Goal: Navigation & Orientation: Find specific page/section

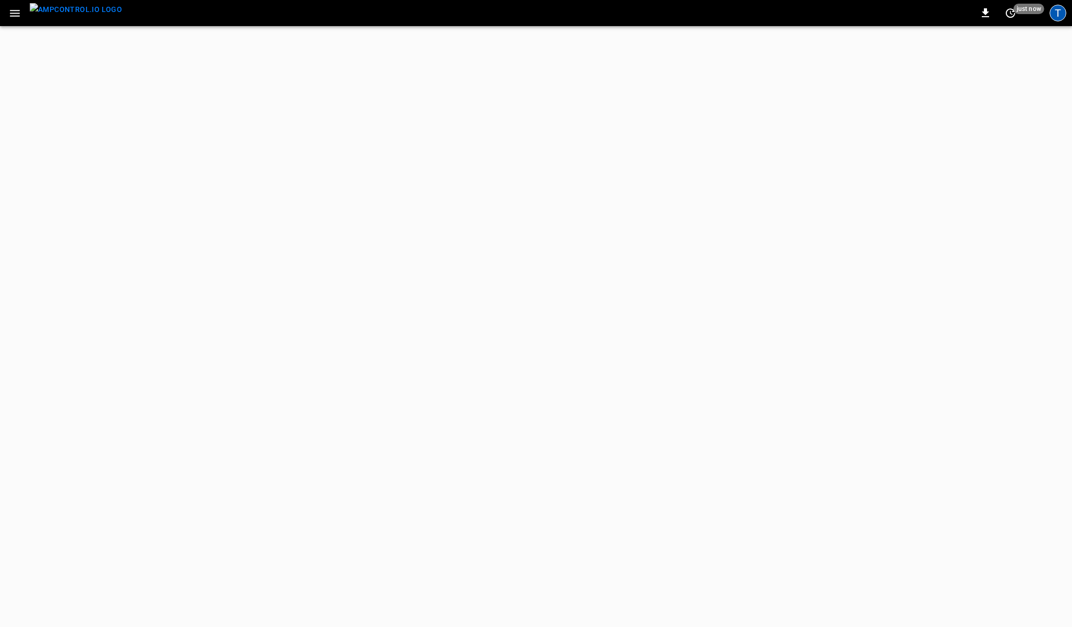
click at [1055, 14] on div "T" at bounding box center [1058, 13] width 17 height 17
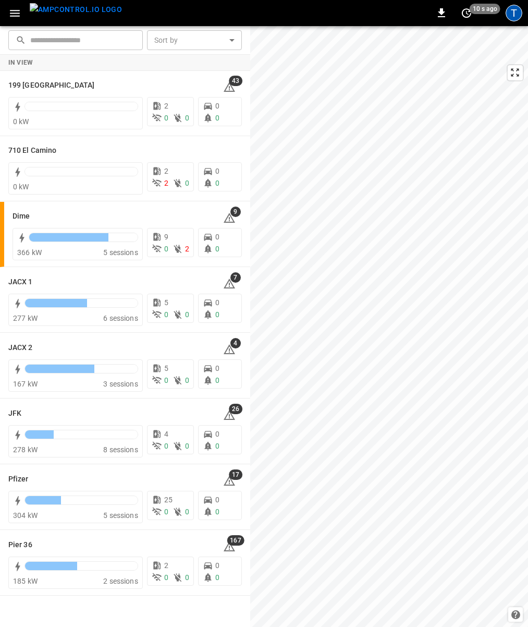
click at [518, 9] on div "T" at bounding box center [514, 13] width 17 height 17
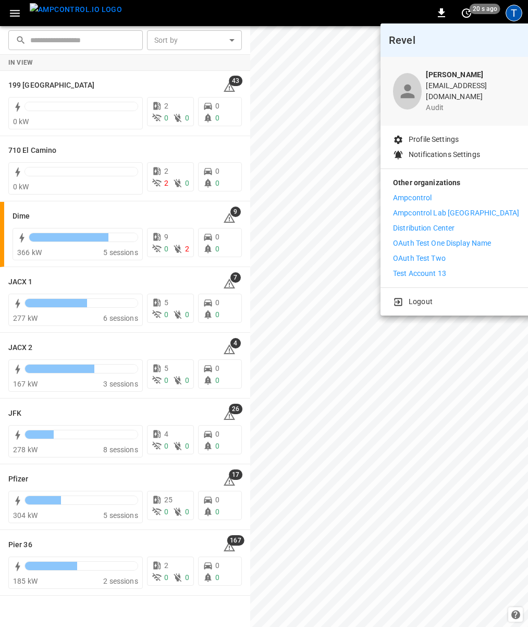
click at [436, 192] on li "Ampcontrol" at bounding box center [456, 197] width 126 height 11
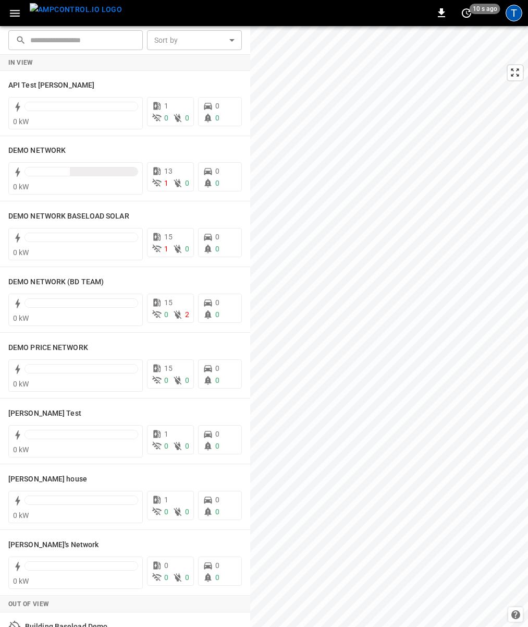
click at [512, 13] on div "T" at bounding box center [514, 13] width 17 height 17
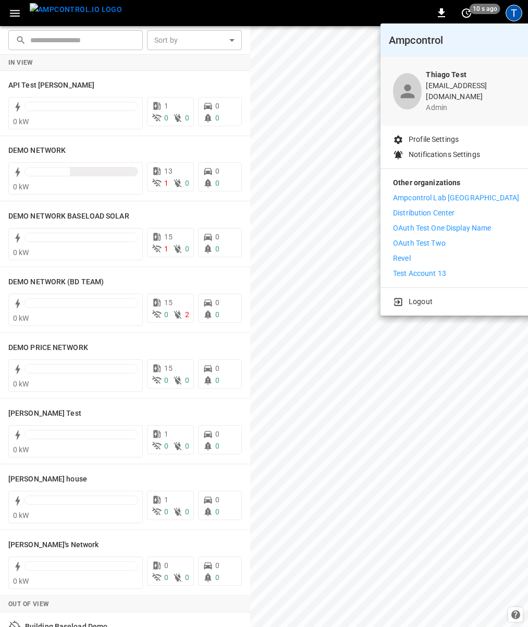
click at [464, 208] on li "Distribution Center" at bounding box center [456, 213] width 126 height 11
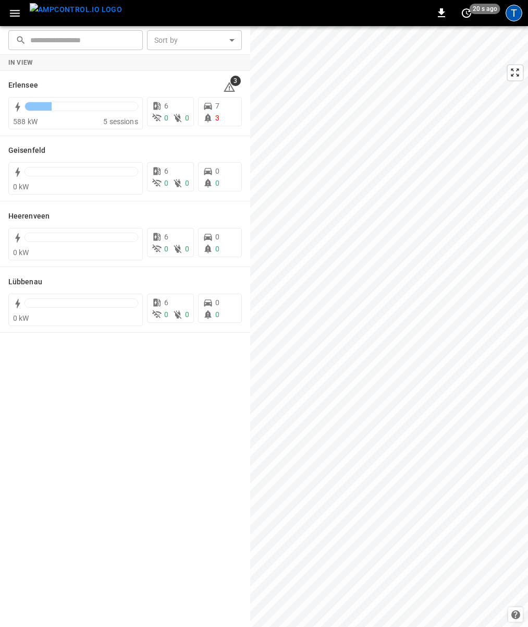
click at [516, 13] on div "T" at bounding box center [514, 13] width 17 height 17
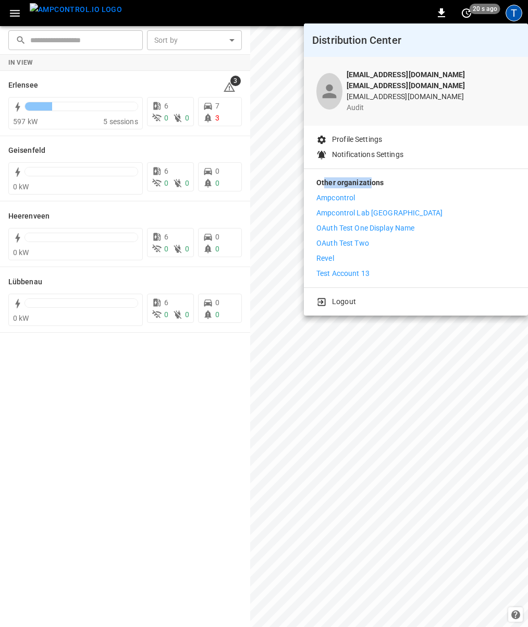
drag, startPoint x: 324, startPoint y: 176, endPoint x: 370, endPoint y: 176, distance: 45.4
click at [370, 177] on p "Other organizations" at bounding box center [416, 184] width 199 height 15
click at [381, 177] on p "Other organizations" at bounding box center [416, 184] width 199 height 15
click at [383, 208] on p "Ampcontrol Lab Germany" at bounding box center [380, 213] width 126 height 11
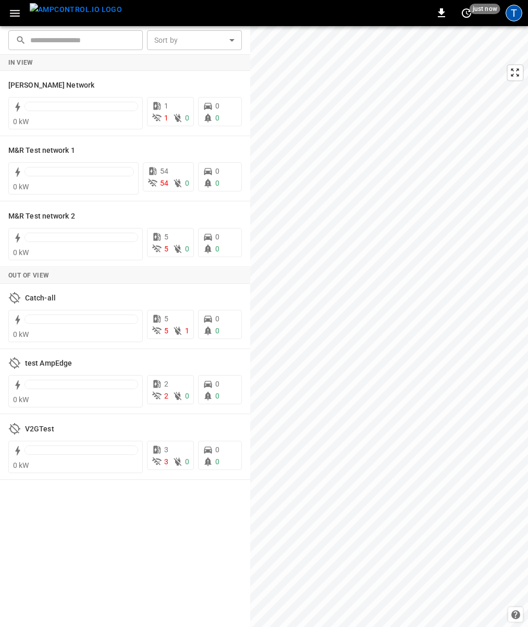
click at [515, 13] on div "T" at bounding box center [514, 13] width 17 height 17
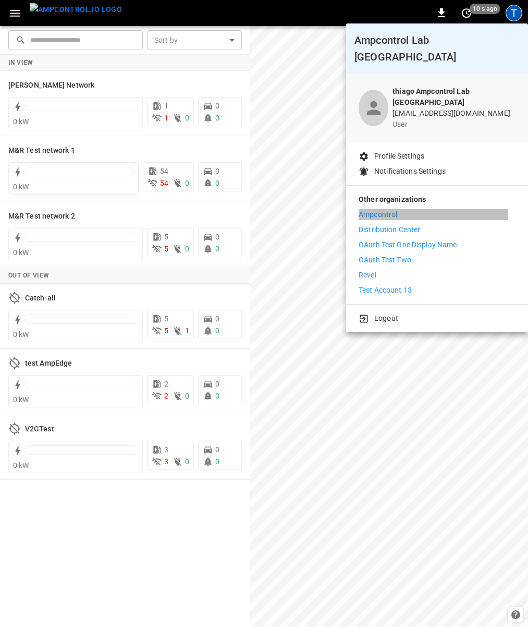
click at [411, 209] on li "Ampcontrol" at bounding box center [437, 214] width 157 height 11
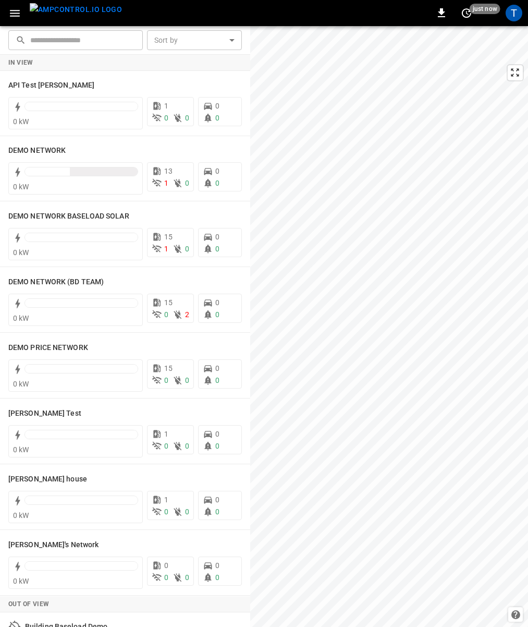
click at [513, 22] on div "T" at bounding box center [514, 13] width 20 height 20
click at [513, 14] on div "T" at bounding box center [514, 13] width 17 height 17
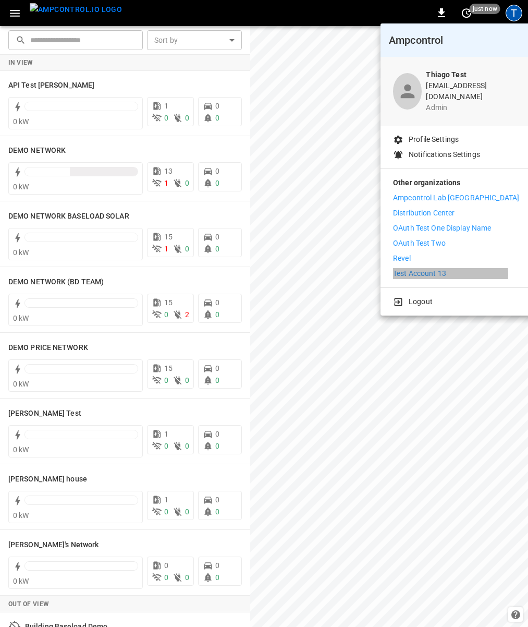
click at [430, 268] on p "Test Account 13" at bounding box center [419, 273] width 53 height 11
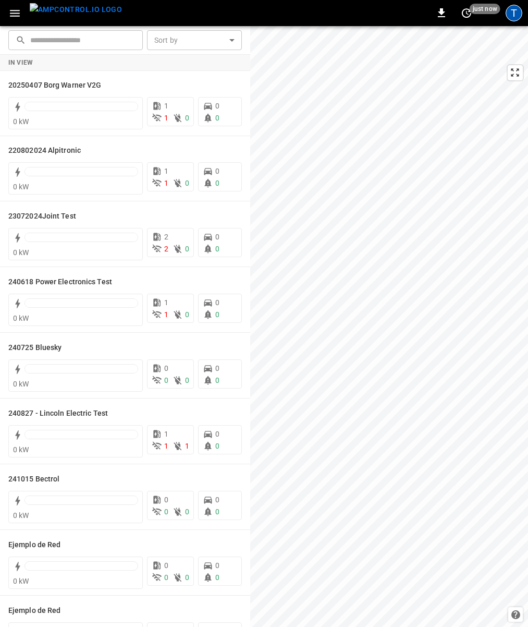
click at [516, 17] on div "T" at bounding box center [514, 13] width 17 height 17
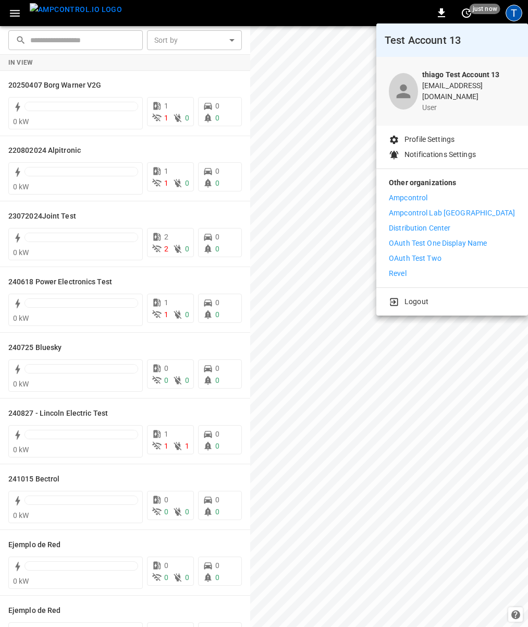
click at [426, 259] on div "Ampcontrol Ampcontrol Lab [GEOGRAPHIC_DATA] Distribution Center OAuth Test One …" at bounding box center [452, 235] width 127 height 87
click at [427, 268] on li "Revel" at bounding box center [452, 273] width 127 height 11
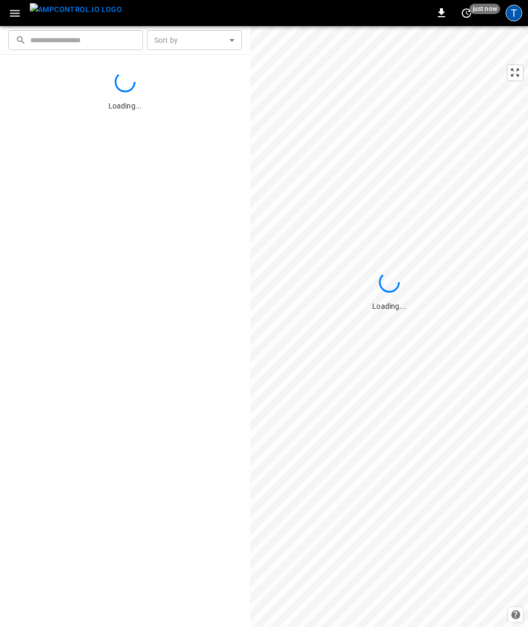
click at [519, 13] on div "T" at bounding box center [514, 13] width 17 height 17
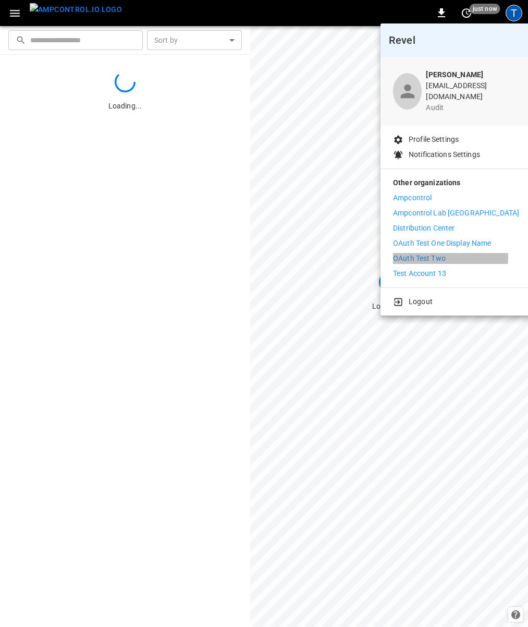
click at [420, 253] on p "OAuth Test Two" at bounding box center [419, 258] width 53 height 11
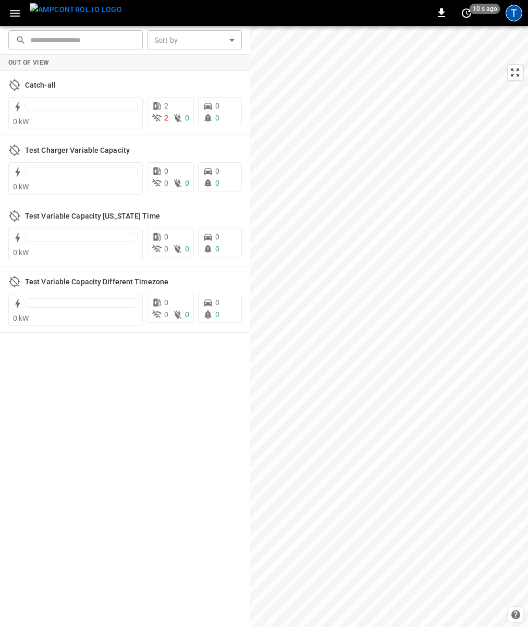
click at [521, 14] on div "T" at bounding box center [514, 13] width 17 height 17
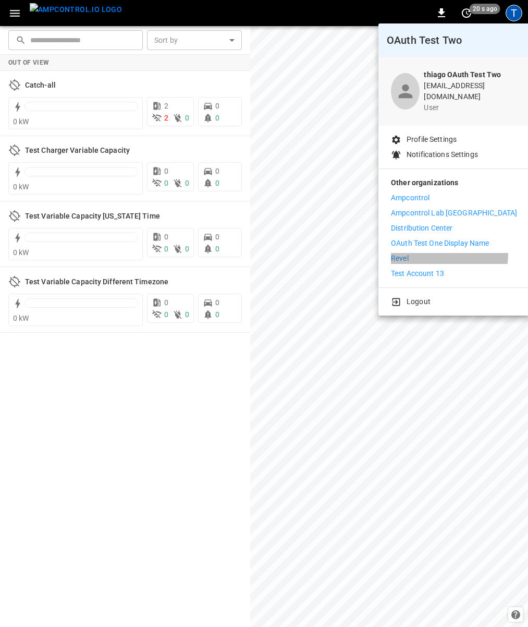
click at [433, 253] on li "Revel" at bounding box center [454, 258] width 126 height 11
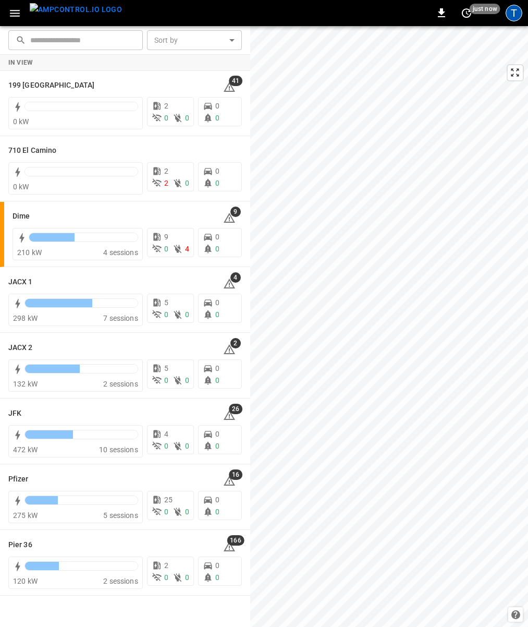
click at [513, 9] on div "T" at bounding box center [514, 13] width 17 height 17
